Goal: Information Seeking & Learning: Learn about a topic

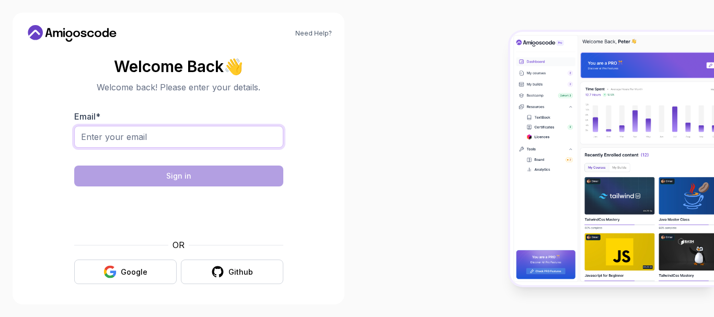
click at [175, 134] on input "Email *" at bounding box center [178, 137] width 209 height 22
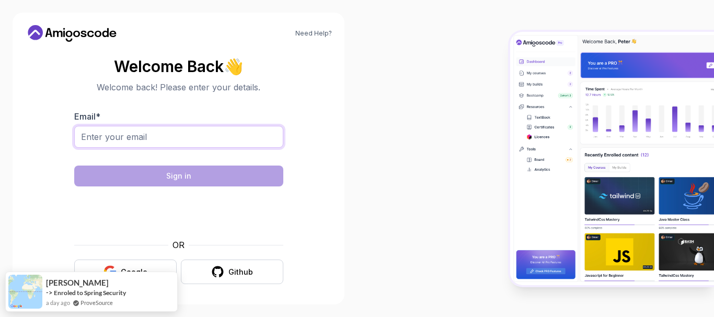
type input "andresmx2@yahoo.com"
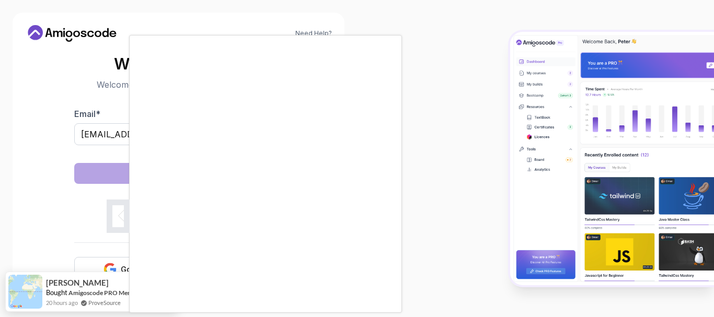
click at [486, 80] on body "Need Help? Welcome Back 👋 Welcome back! Please enter your details. Email * andr…" at bounding box center [357, 158] width 714 height 317
click at [486, 80] on div at bounding box center [357, 158] width 714 height 317
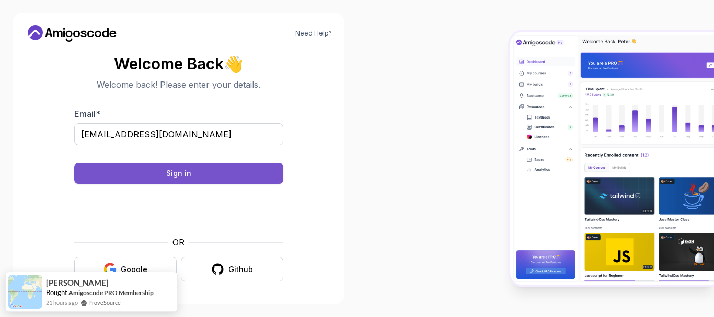
click at [193, 177] on button "Sign in" at bounding box center [178, 173] width 209 height 21
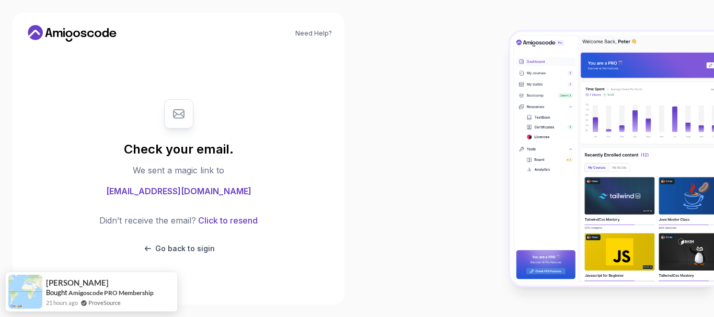
scroll to position [0, 0]
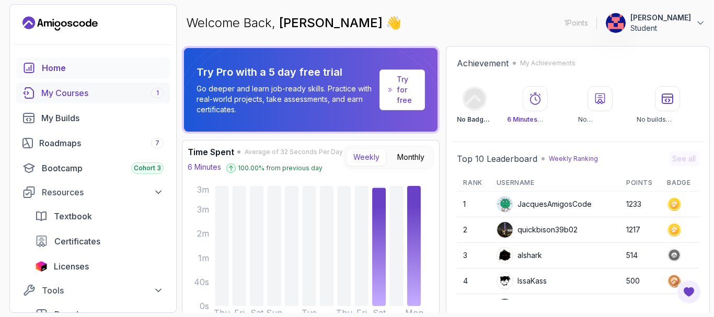
click at [68, 92] on div "My Courses 1" at bounding box center [102, 93] width 122 height 13
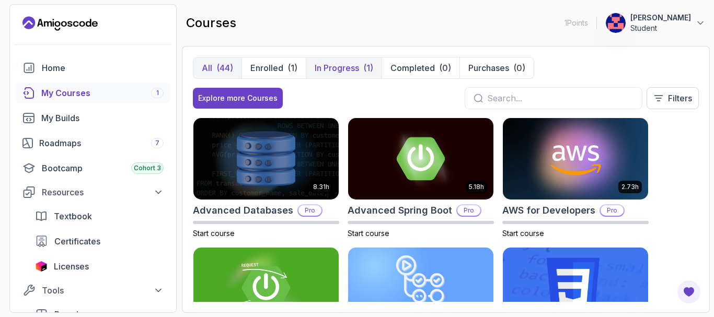
click at [339, 68] on p "In Progress" at bounding box center [337, 68] width 44 height 13
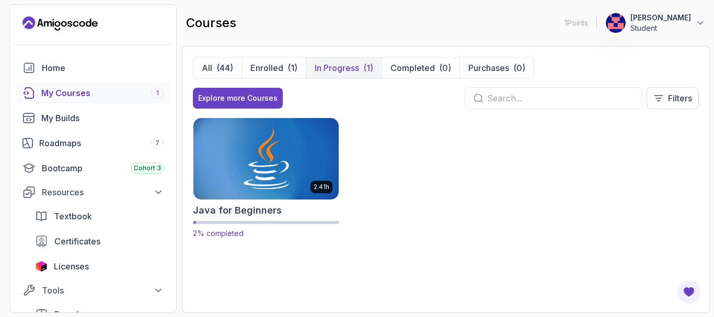
click at [269, 173] on img at bounding box center [266, 158] width 153 height 85
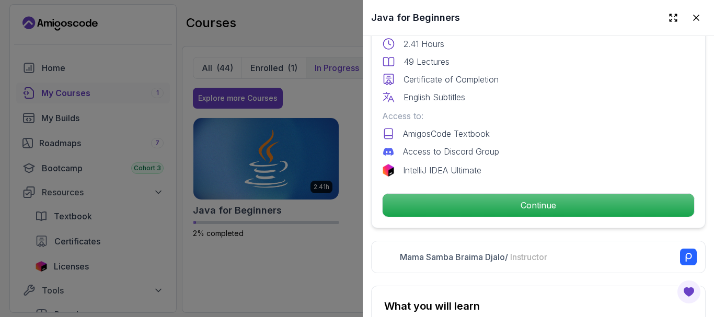
scroll to position [313, 0]
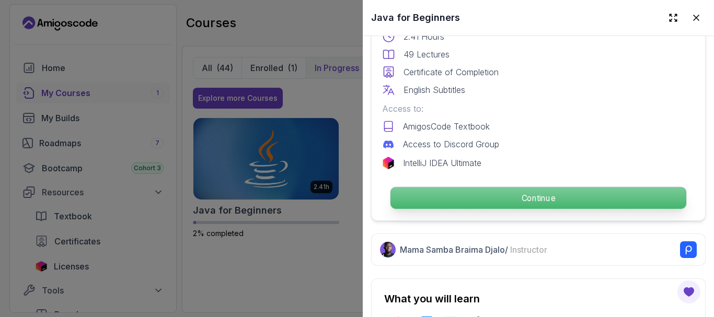
click at [514, 194] on p "Continue" at bounding box center [538, 198] width 296 height 22
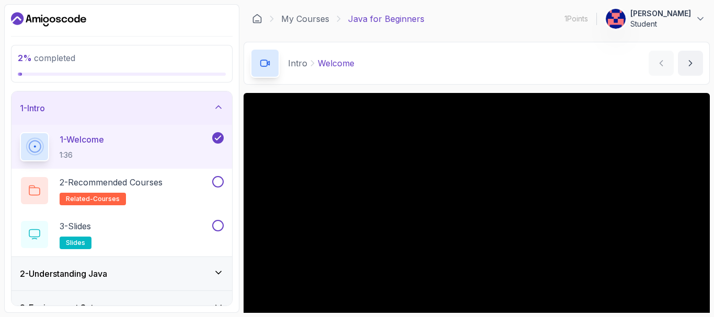
click at [565, 72] on div "Intro Welcome Welcome by nelson" at bounding box center [476, 63] width 466 height 43
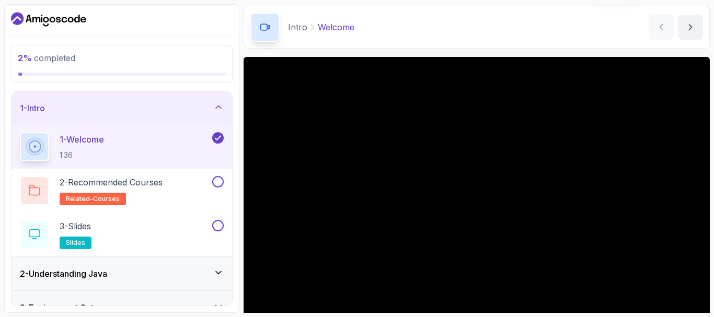
scroll to position [52, 0]
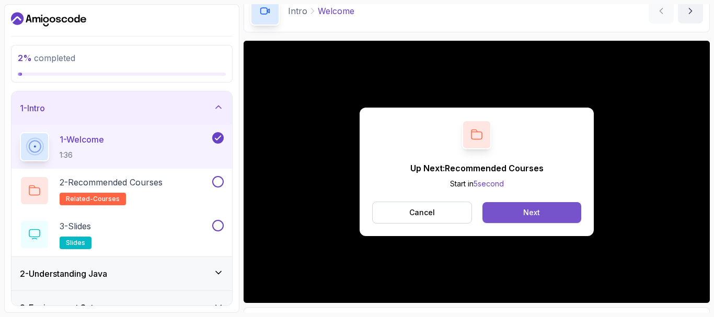
click at [524, 211] on div "Next" at bounding box center [531, 212] width 17 height 10
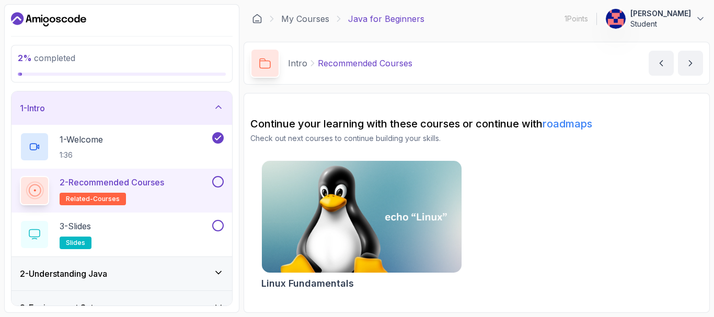
click at [383, 20] on p "Java for Beginners" at bounding box center [386, 19] width 76 height 13
click at [217, 183] on button at bounding box center [217, 181] width 11 height 11
click at [217, 183] on icon at bounding box center [218, 182] width 6 height 4
click at [102, 181] on p "2 - Recommended Courses" at bounding box center [112, 182] width 104 height 13
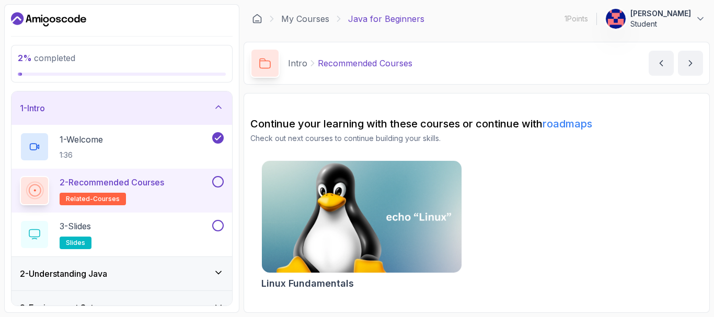
click at [368, 221] on img at bounding box center [362, 217] width 210 height 118
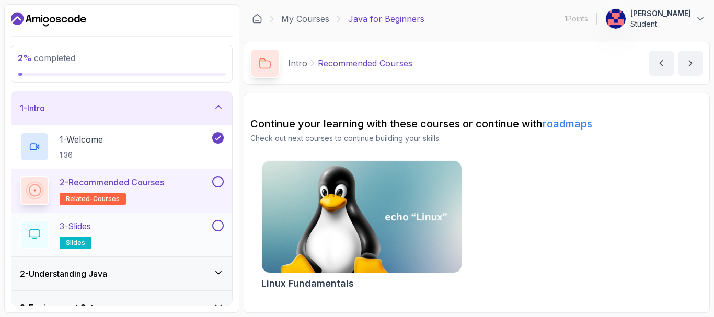
click at [216, 227] on button at bounding box center [217, 225] width 11 height 11
click at [219, 180] on button at bounding box center [217, 181] width 11 height 11
click at [149, 226] on div "3 - Slides slides" at bounding box center [115, 234] width 190 height 29
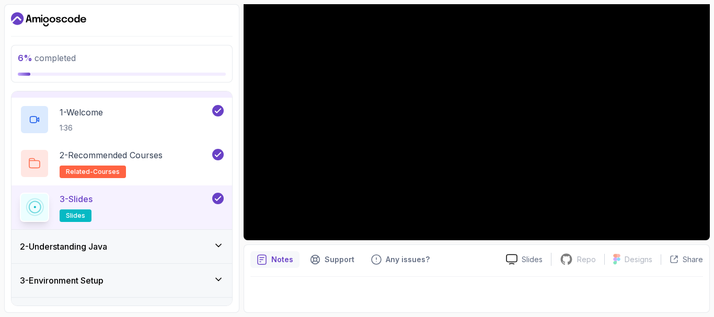
scroll to position [52, 0]
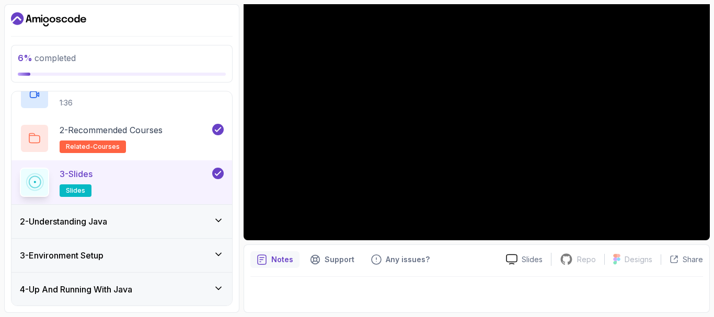
click at [119, 224] on div "2 - Understanding Java" at bounding box center [122, 221] width 204 height 13
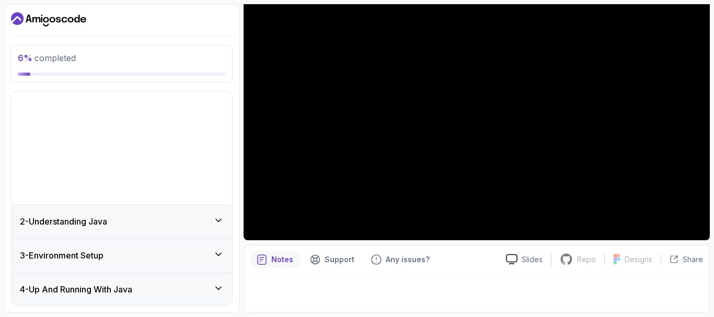
scroll to position [23, 0]
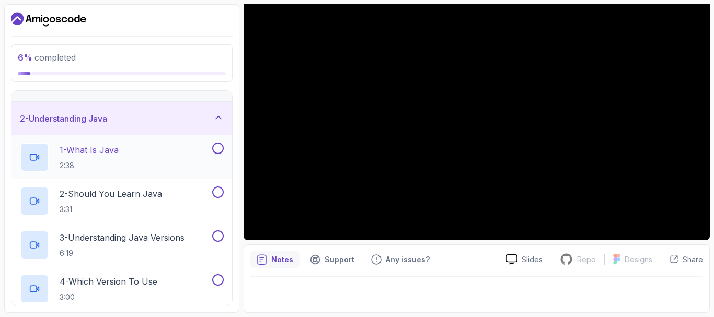
click at [213, 148] on button at bounding box center [217, 148] width 11 height 11
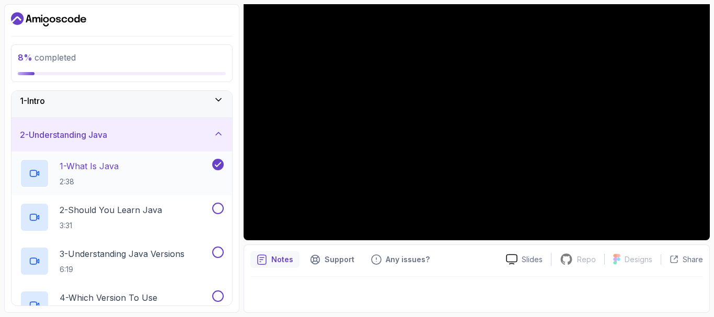
scroll to position [0, 0]
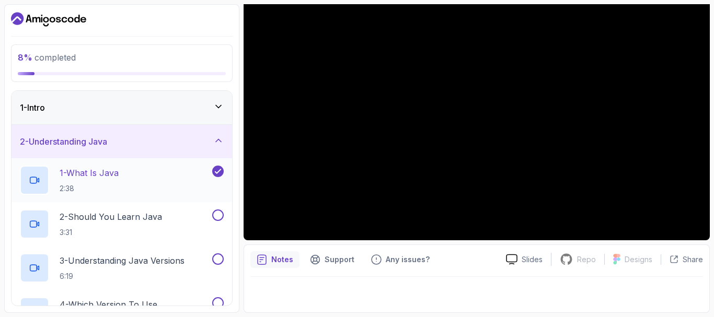
click at [215, 173] on icon at bounding box center [217, 171] width 9 height 10
click at [218, 108] on icon at bounding box center [218, 107] width 5 height 3
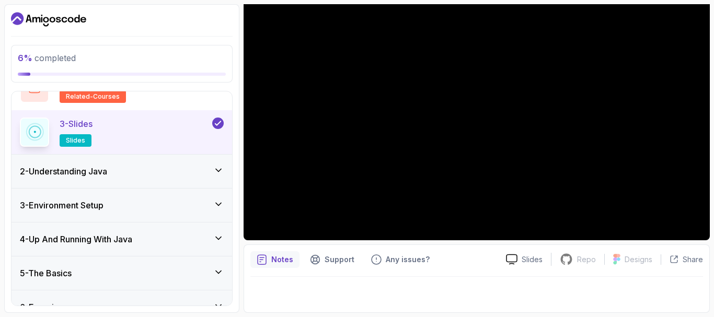
click at [211, 162] on div "2 - Understanding Java" at bounding box center [121, 171] width 220 height 33
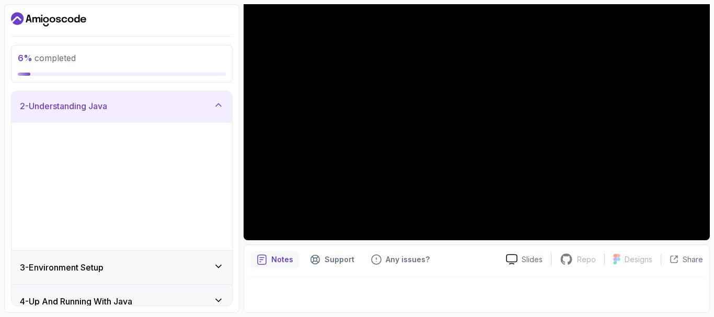
scroll to position [23, 0]
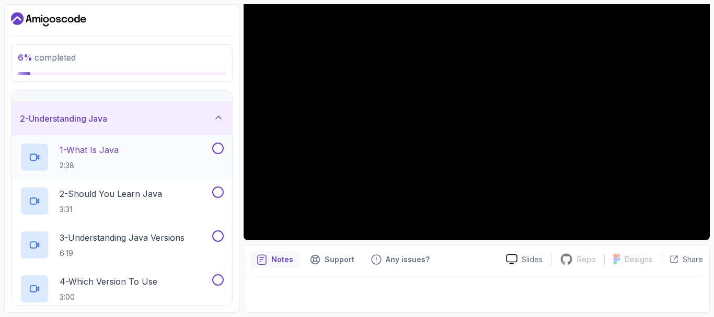
click at [77, 153] on p "1 - What Is Java" at bounding box center [89, 150] width 59 height 13
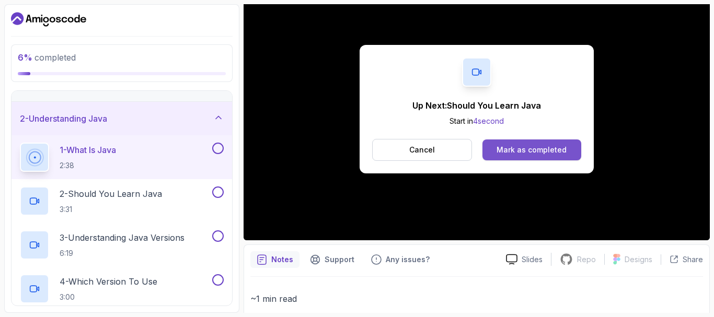
click at [519, 146] on div "Mark as completed" at bounding box center [531, 150] width 70 height 10
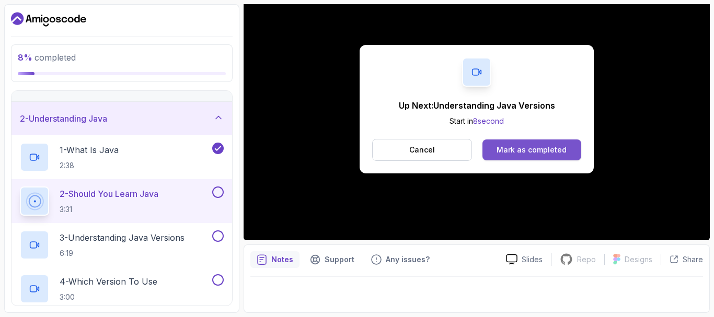
click at [550, 149] on div "Mark as completed" at bounding box center [531, 150] width 70 height 10
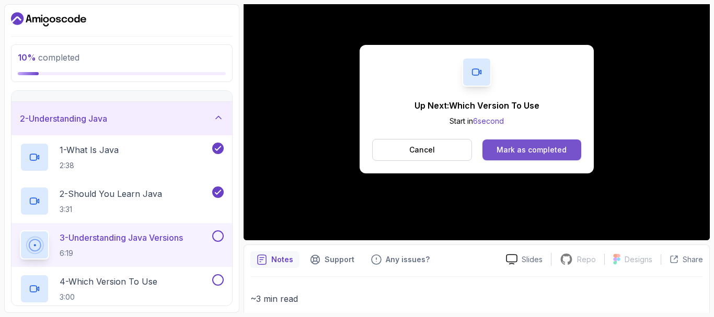
click at [523, 148] on div "Mark as completed" at bounding box center [531, 150] width 70 height 10
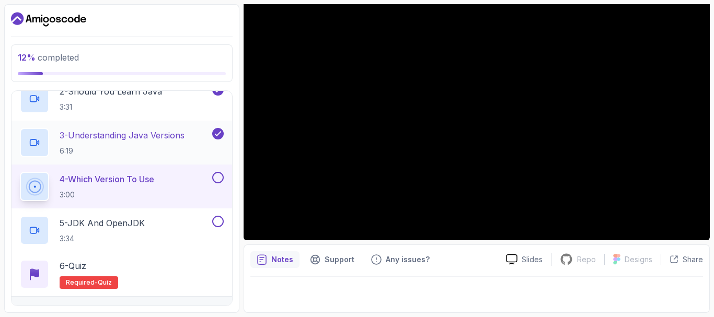
scroll to position [127, 0]
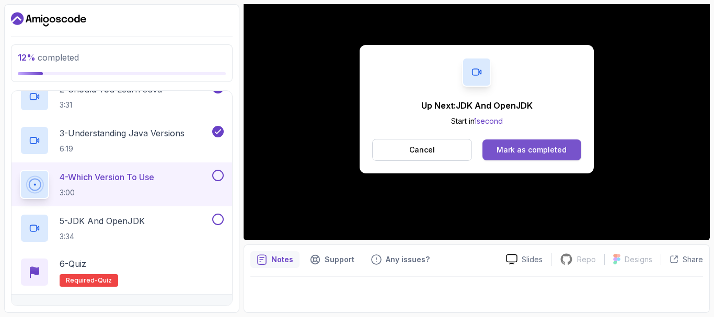
click at [526, 154] on div "Mark as completed" at bounding box center [531, 150] width 70 height 10
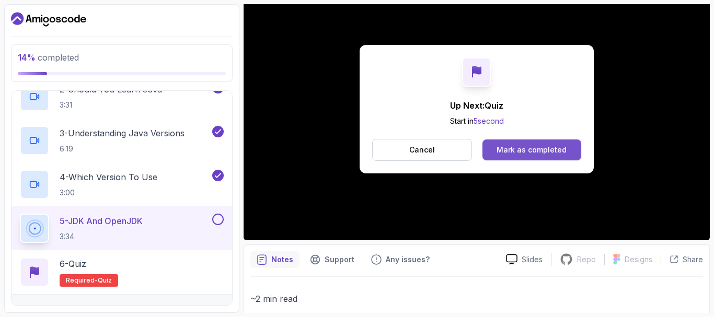
click at [533, 152] on div "Mark as completed" at bounding box center [531, 150] width 70 height 10
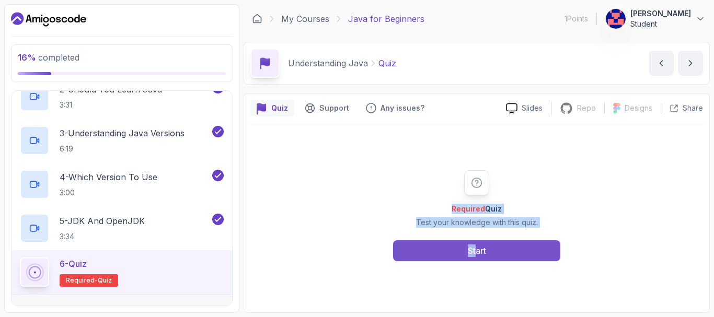
drag, startPoint x: 532, startPoint y: 153, endPoint x: 476, endPoint y: 246, distance: 108.1
click at [476, 246] on div "Required Quiz Test your knowledge with this quiz. Start" at bounding box center [476, 215] width 452 height 181
click at [448, 223] on p "Test your knowledge with this quiz." at bounding box center [477, 222] width 122 height 10
click at [460, 247] on button "Start" at bounding box center [476, 250] width 167 height 21
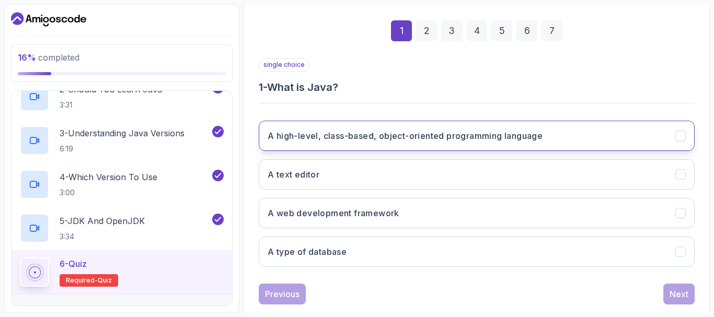
scroll to position [146, 0]
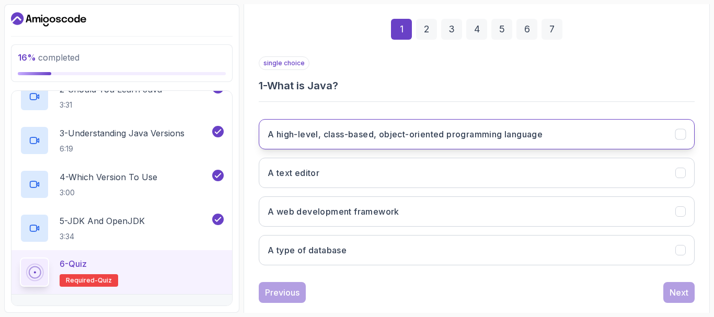
click at [373, 130] on h3 "A high-level, class-based, object-oriented programming language" at bounding box center [405, 134] width 275 height 13
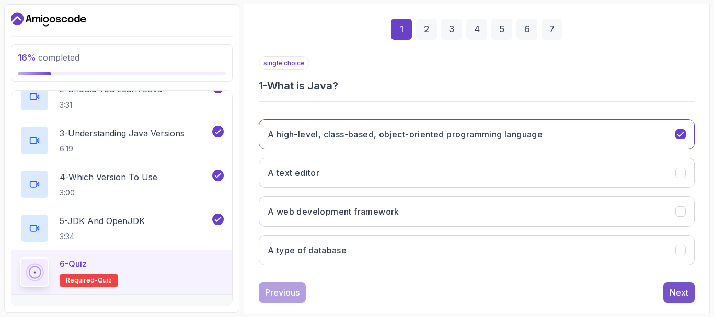
click at [671, 286] on div "Next" at bounding box center [678, 292] width 19 height 13
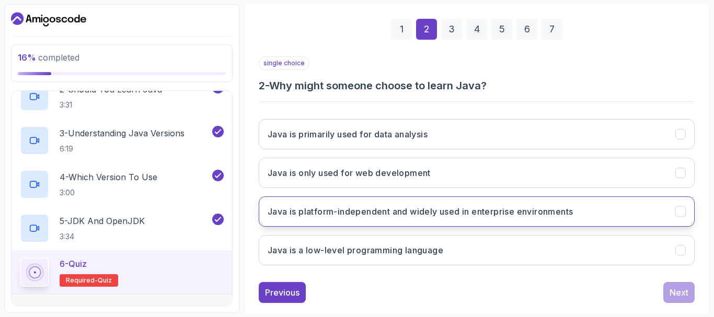
click at [564, 214] on h3 "Java is platform-independent and widely used in enterprise environments" at bounding box center [420, 211] width 305 height 13
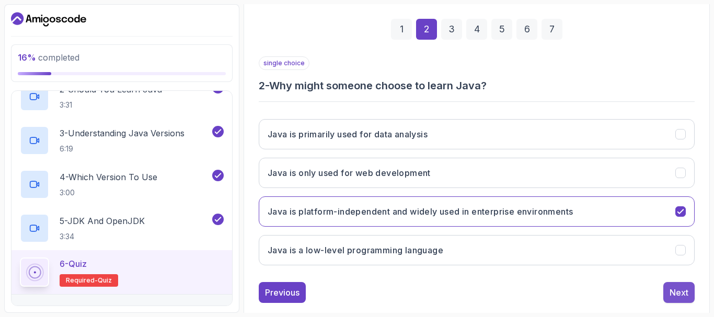
click at [676, 290] on div "Next" at bounding box center [678, 292] width 19 height 13
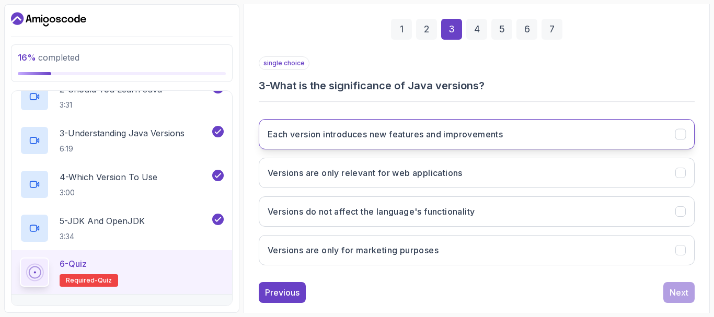
click at [589, 142] on button "Each version introduces new features and improvements" at bounding box center [477, 134] width 436 height 30
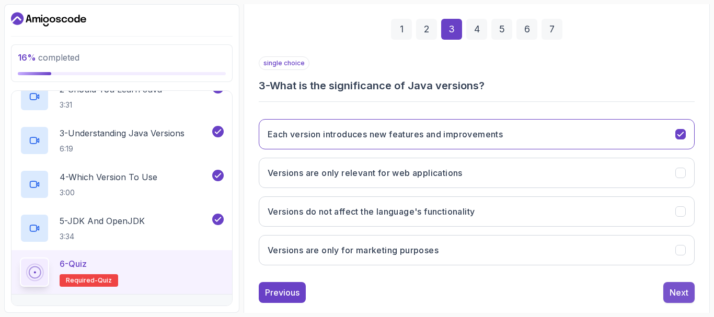
click at [680, 296] on div "Next" at bounding box center [678, 292] width 19 height 13
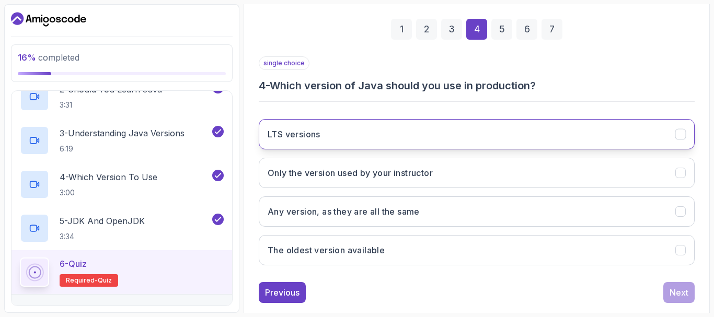
click at [551, 138] on button "LTS versions" at bounding box center [477, 134] width 436 height 30
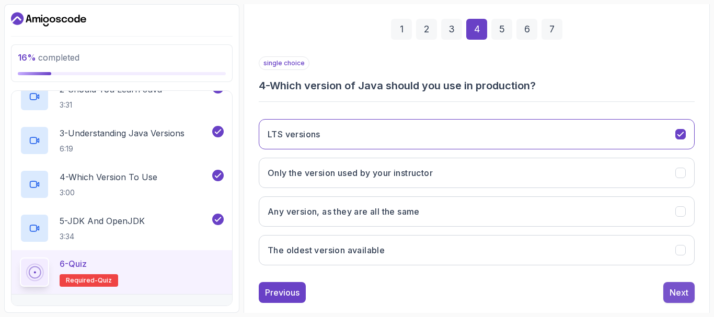
click at [680, 298] on button "Next" at bounding box center [678, 292] width 31 height 21
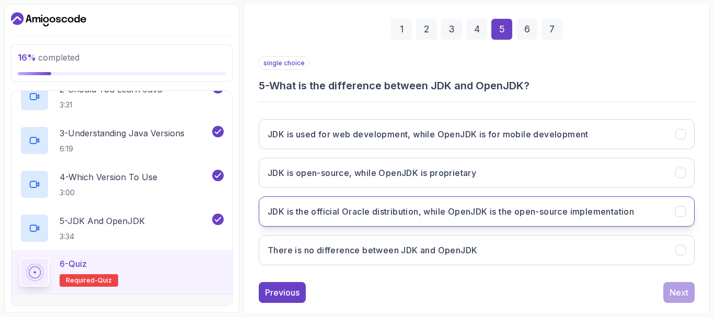
click at [592, 213] on h3 "JDK is the official Oracle distribution, while OpenJDK is the open-source imple…" at bounding box center [451, 211] width 366 height 13
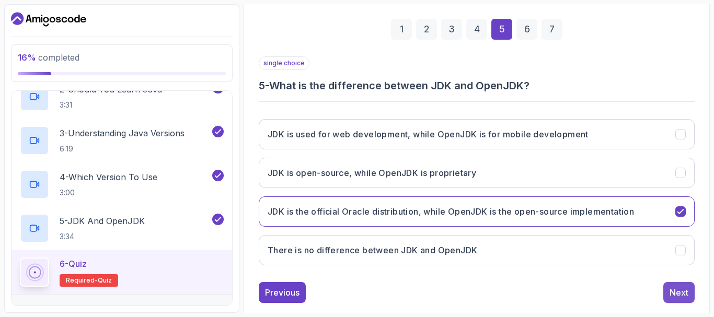
click at [683, 294] on div "Next" at bounding box center [678, 292] width 19 height 13
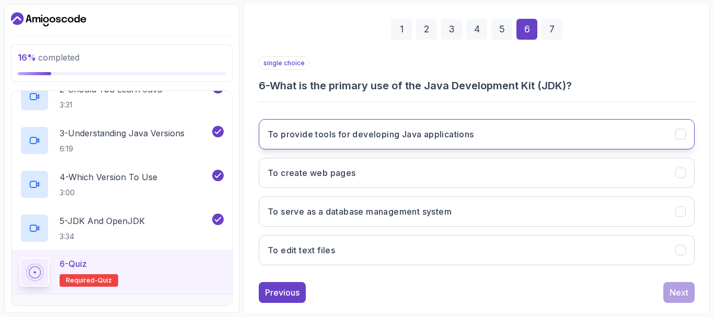
click at [440, 126] on button "To provide tools for developing Java applications" at bounding box center [477, 134] width 436 height 30
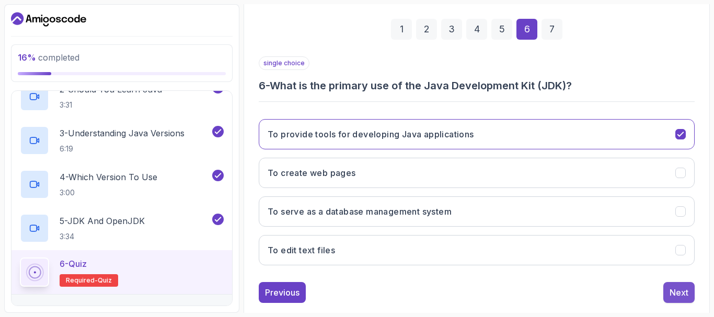
click at [671, 288] on div "Next" at bounding box center [678, 292] width 19 height 13
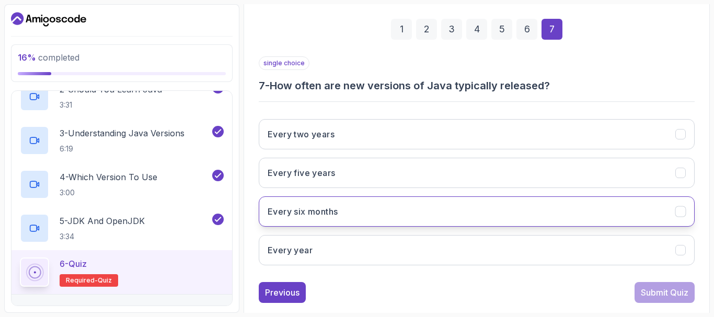
click at [450, 202] on button "Every six months" at bounding box center [477, 211] width 436 height 30
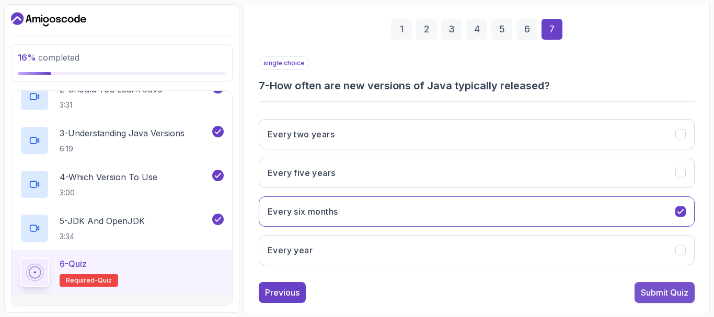
click at [657, 292] on div "Submit Quiz" at bounding box center [665, 292] width 48 height 13
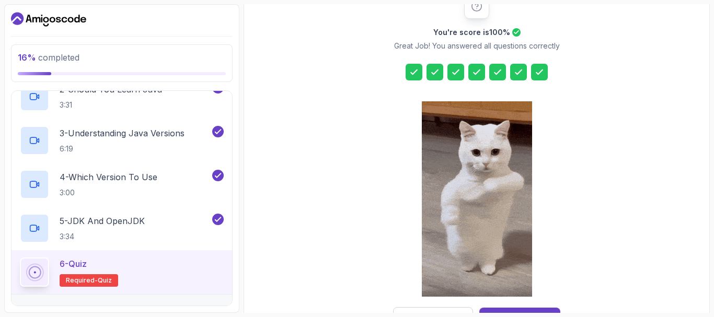
click at [710, 204] on section "16 % completed 1 - Intro 2 - Understanding Java 1 - What Is Java 2:38 2 - Shoul…" at bounding box center [357, 158] width 714 height 317
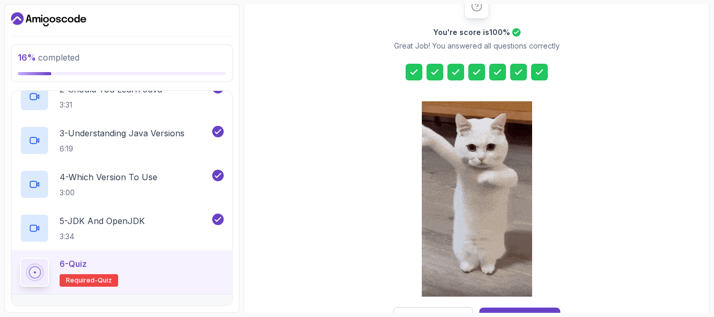
click at [568, 275] on div "You're score is 100 % Great Job! You answered all questions correctly Re-take Q…" at bounding box center [476, 161] width 201 height 335
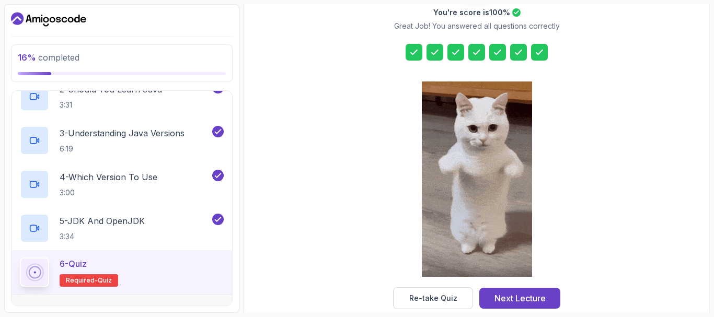
scroll to position [167, 0]
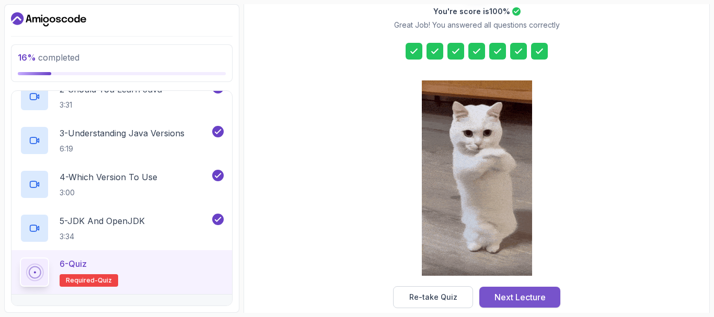
click at [537, 294] on div "Next Lecture" at bounding box center [519, 297] width 51 height 13
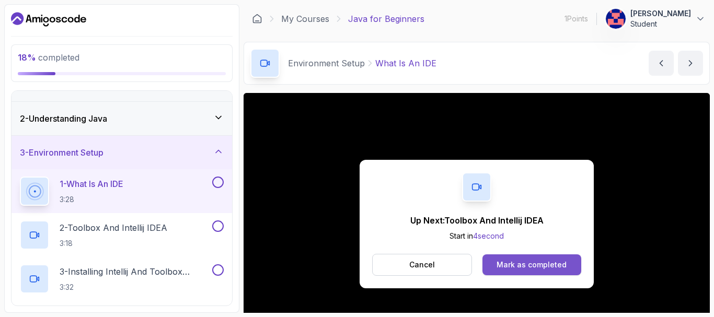
click at [541, 263] on div "Mark as completed" at bounding box center [531, 265] width 70 height 10
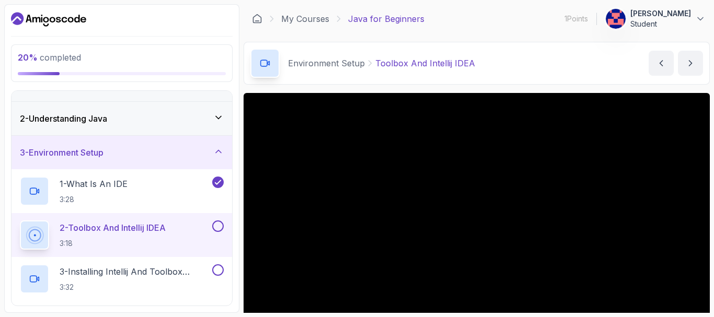
click at [710, 311] on section "20 % completed 1 - Intro 2 - Understanding Java 3 - Environment Setup 1 - What …" at bounding box center [357, 158] width 714 height 317
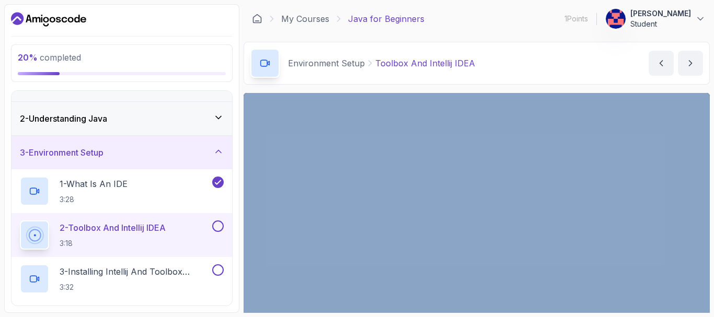
click at [710, 311] on section "20 % completed 1 - Intro 2 - Understanding Java 3 - Environment Setup 1 - What …" at bounding box center [357, 158] width 714 height 317
click at [713, 293] on section "20 % completed 1 - Intro 2 - Understanding Java 3 - Environment Setup 1 - What …" at bounding box center [357, 158] width 714 height 317
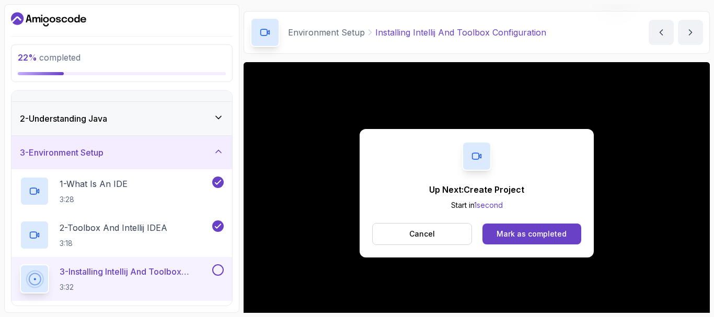
scroll to position [115, 0]
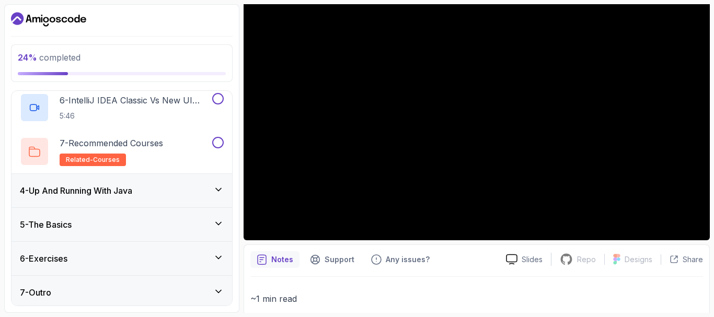
scroll to position [330, 0]
